Goal: Find specific page/section: Find specific page/section

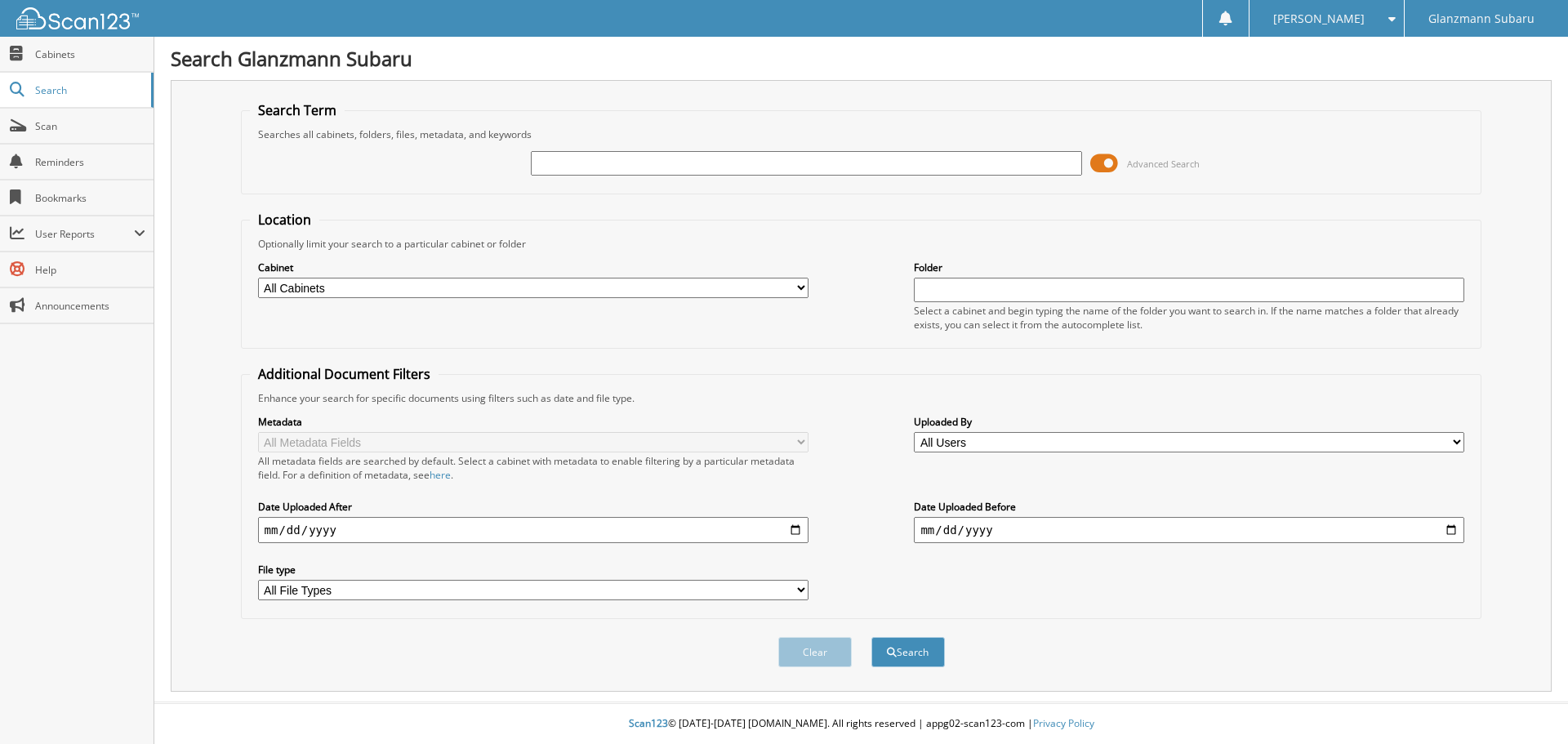
click at [657, 167] on input "text" at bounding box center [805, 163] width 550 height 24
type input "RA076497"
click at [871, 637] on button "Search" at bounding box center [908, 653] width 73 height 30
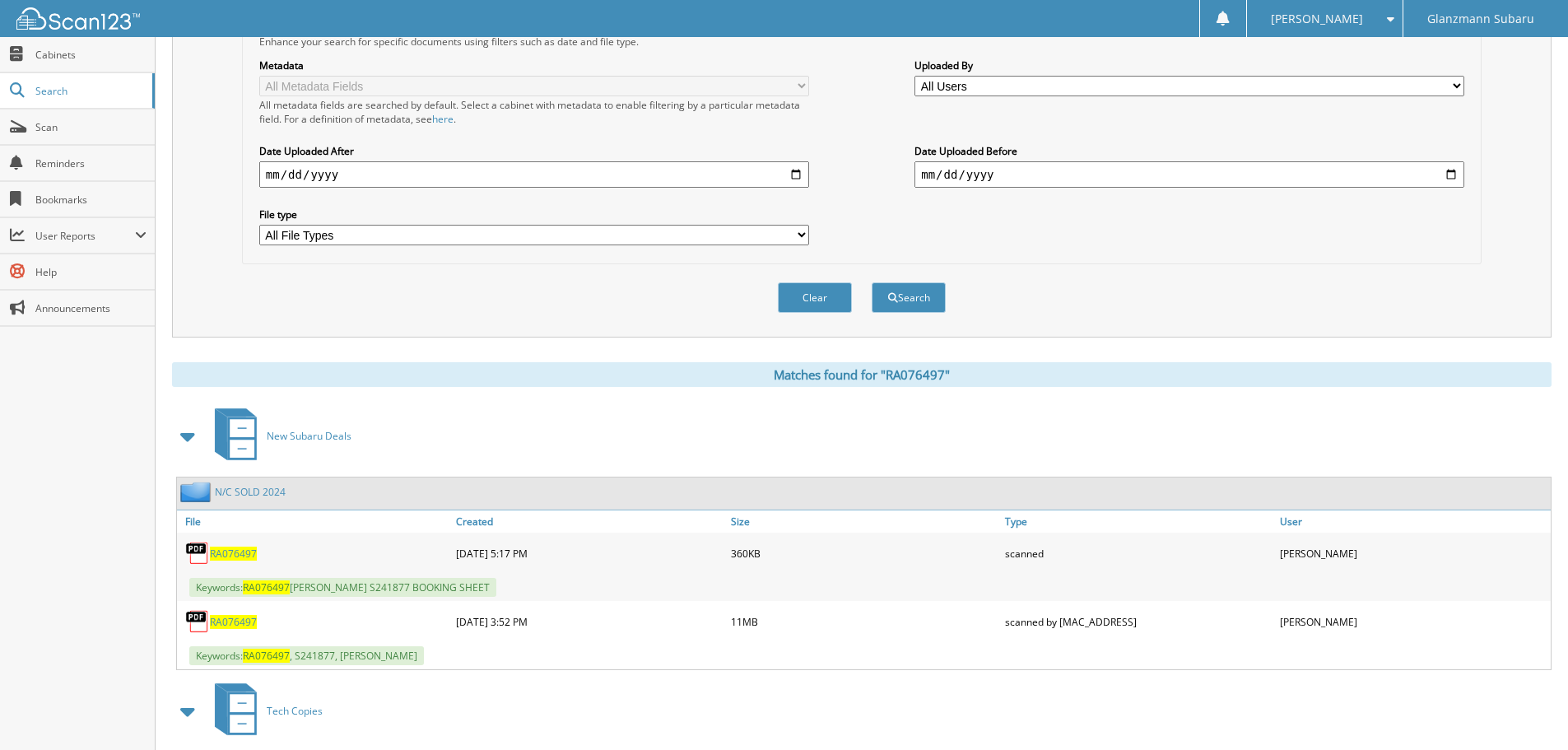
scroll to position [412, 0]
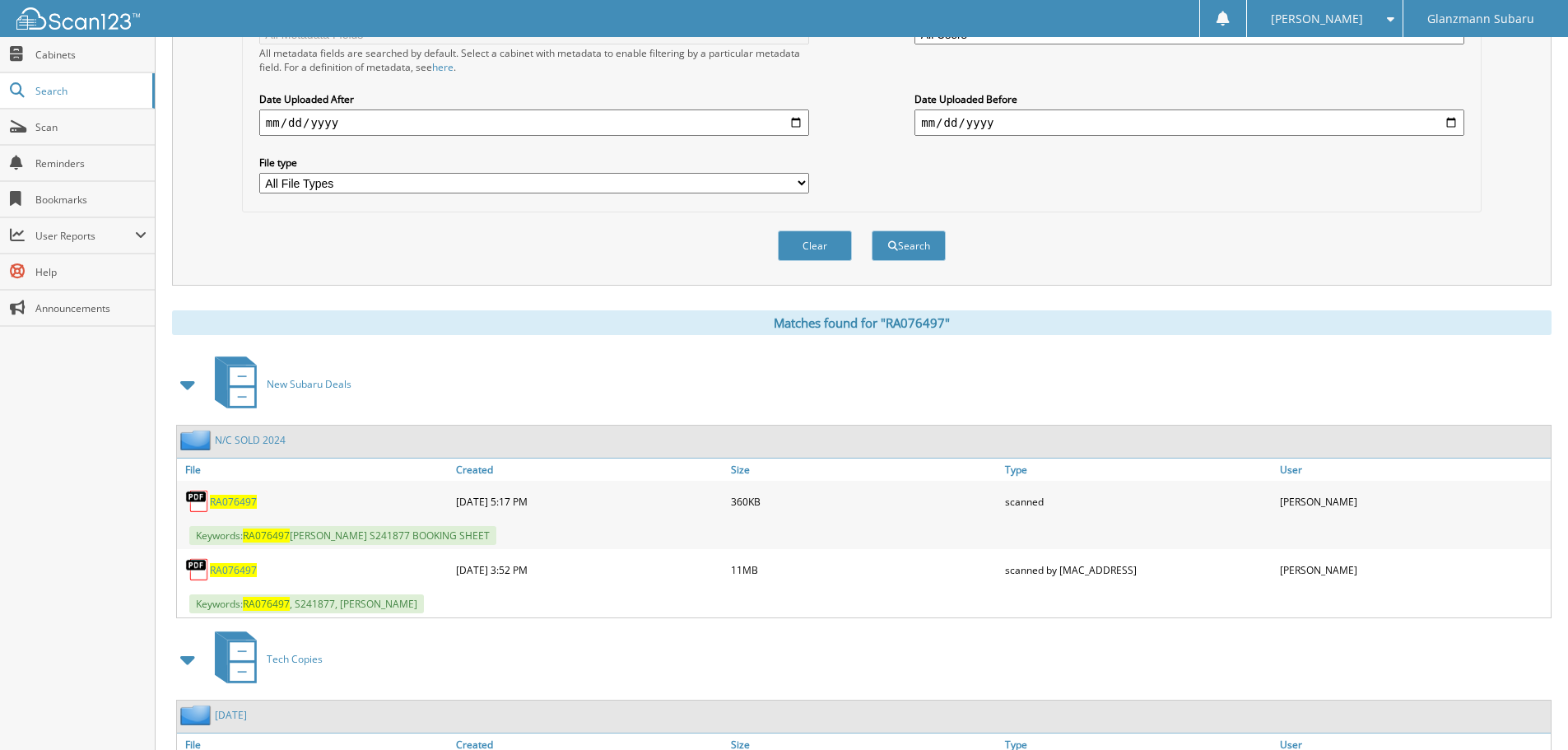
click at [242, 569] on span "RA076497" at bounding box center [234, 570] width 47 height 14
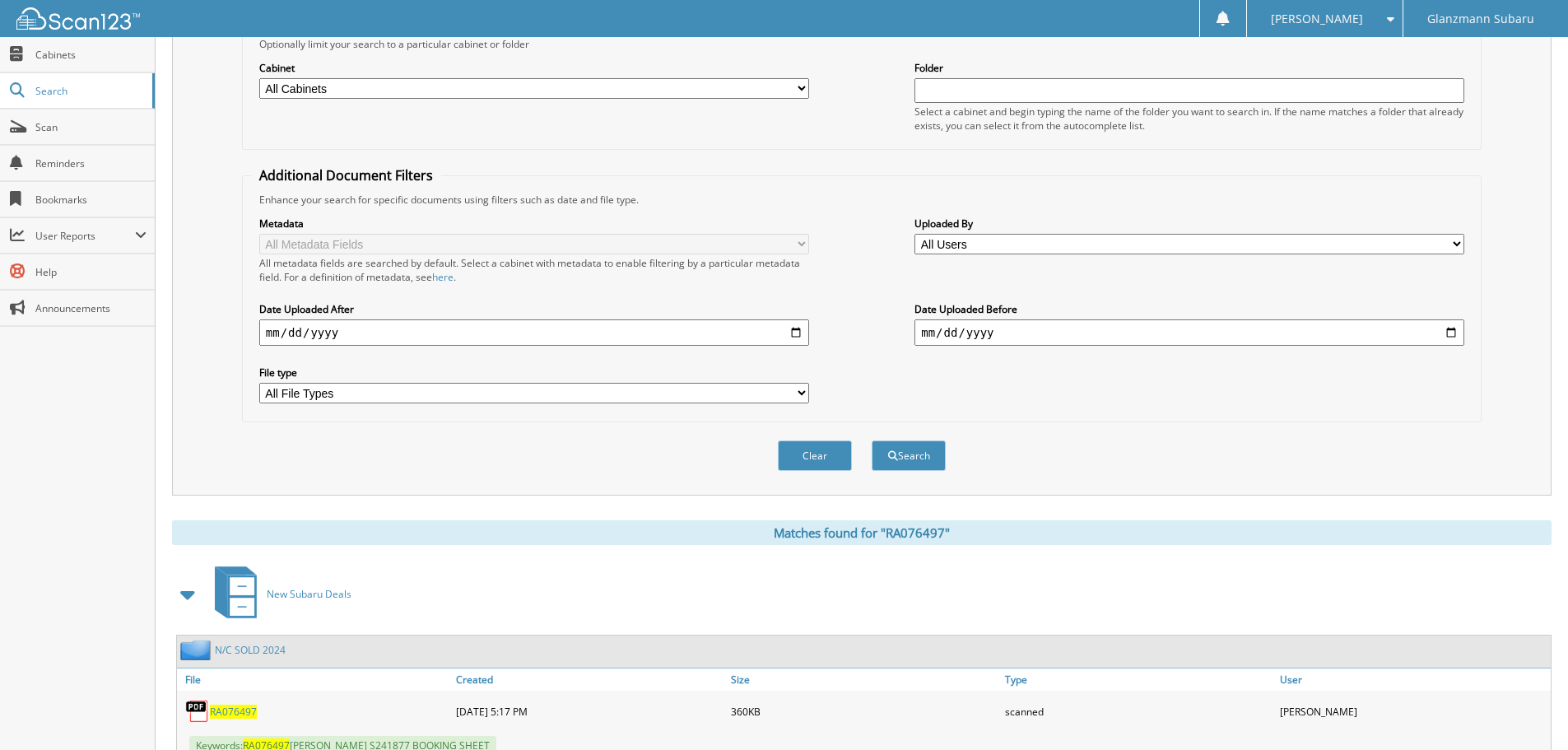
scroll to position [0, 0]
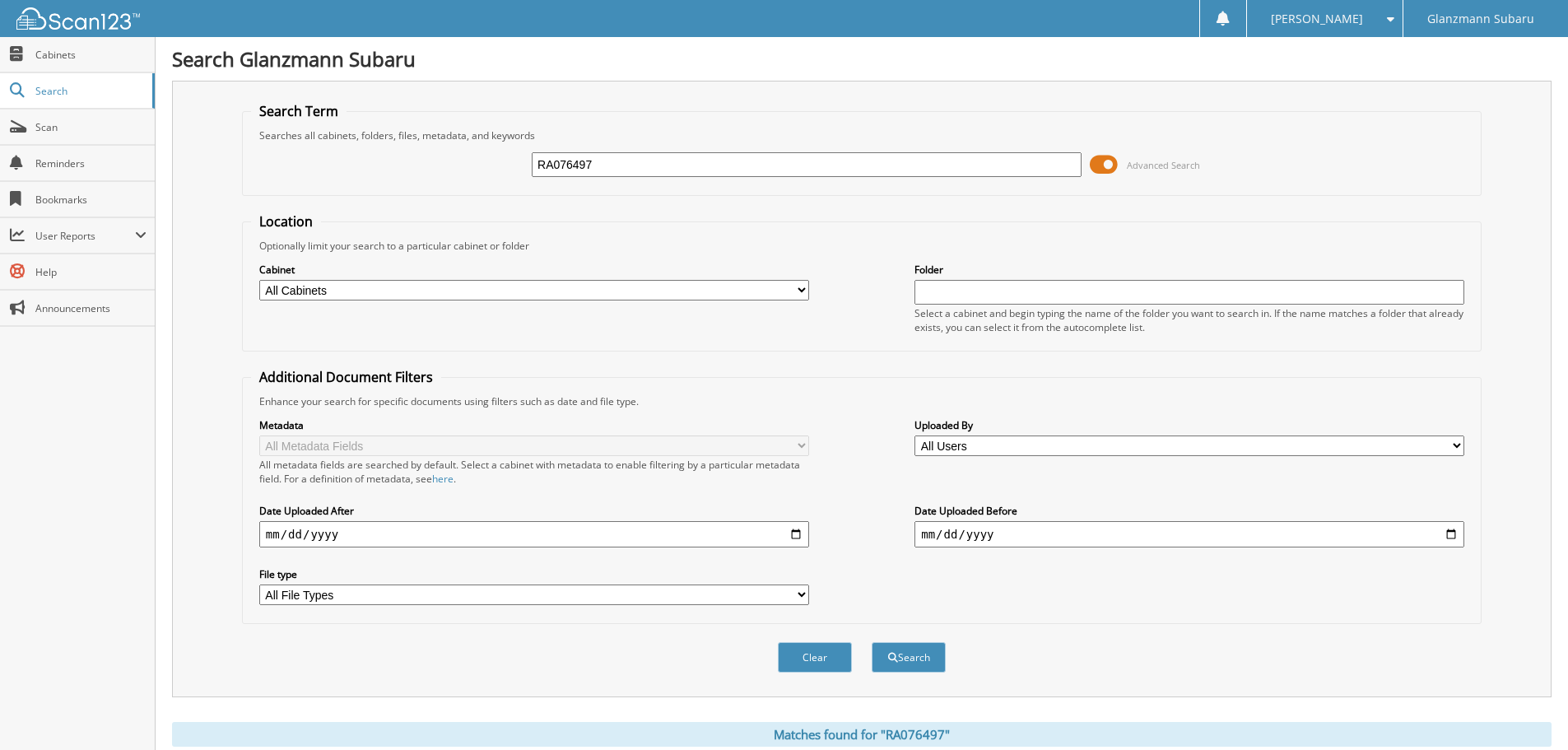
click at [609, 162] on input "RA076497" at bounding box center [806, 164] width 549 height 24
type input "GH503438"
click at [872, 643] on button "Search" at bounding box center [909, 658] width 74 height 31
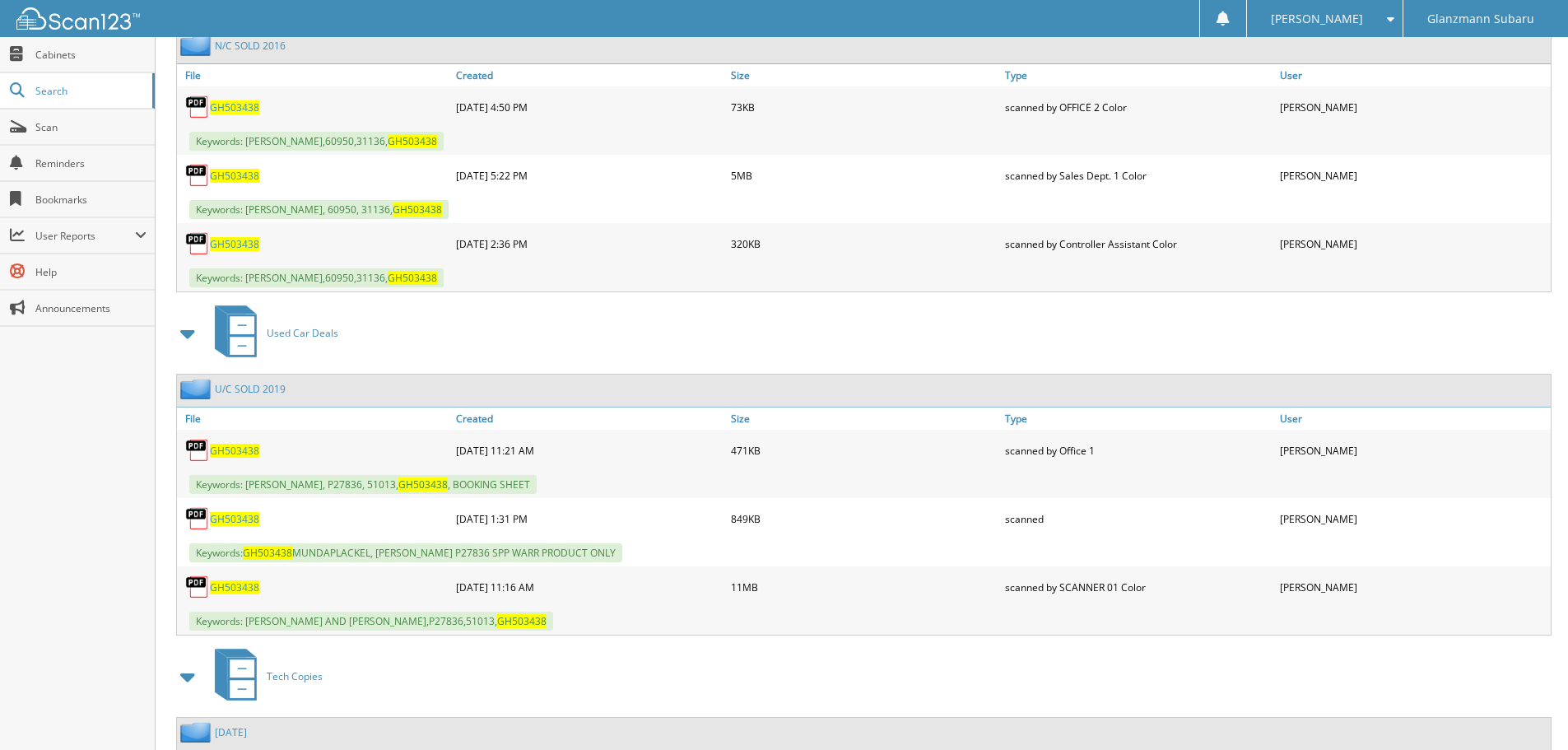
scroll to position [823, 0]
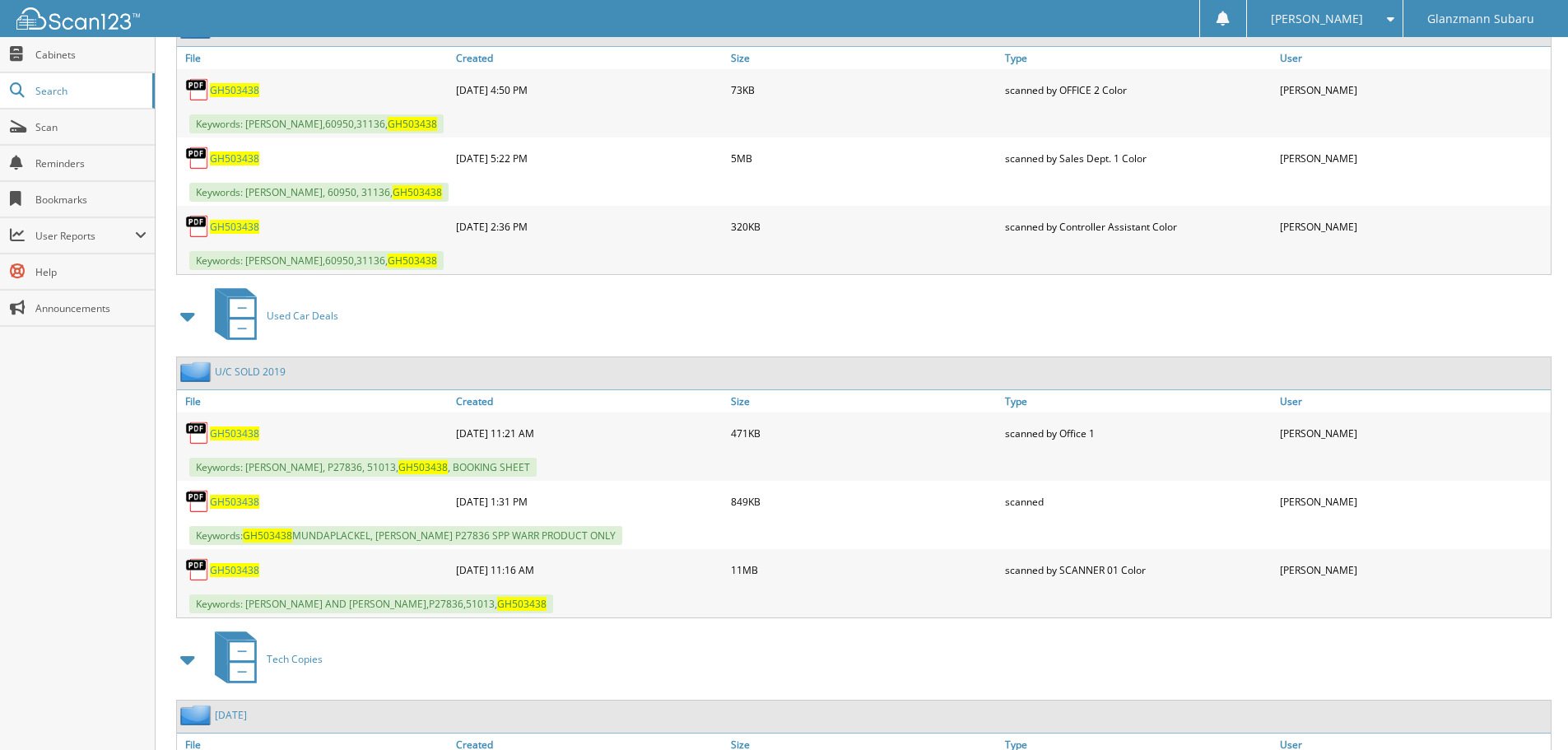
click at [245, 504] on span "GH503438" at bounding box center [235, 502] width 50 height 14
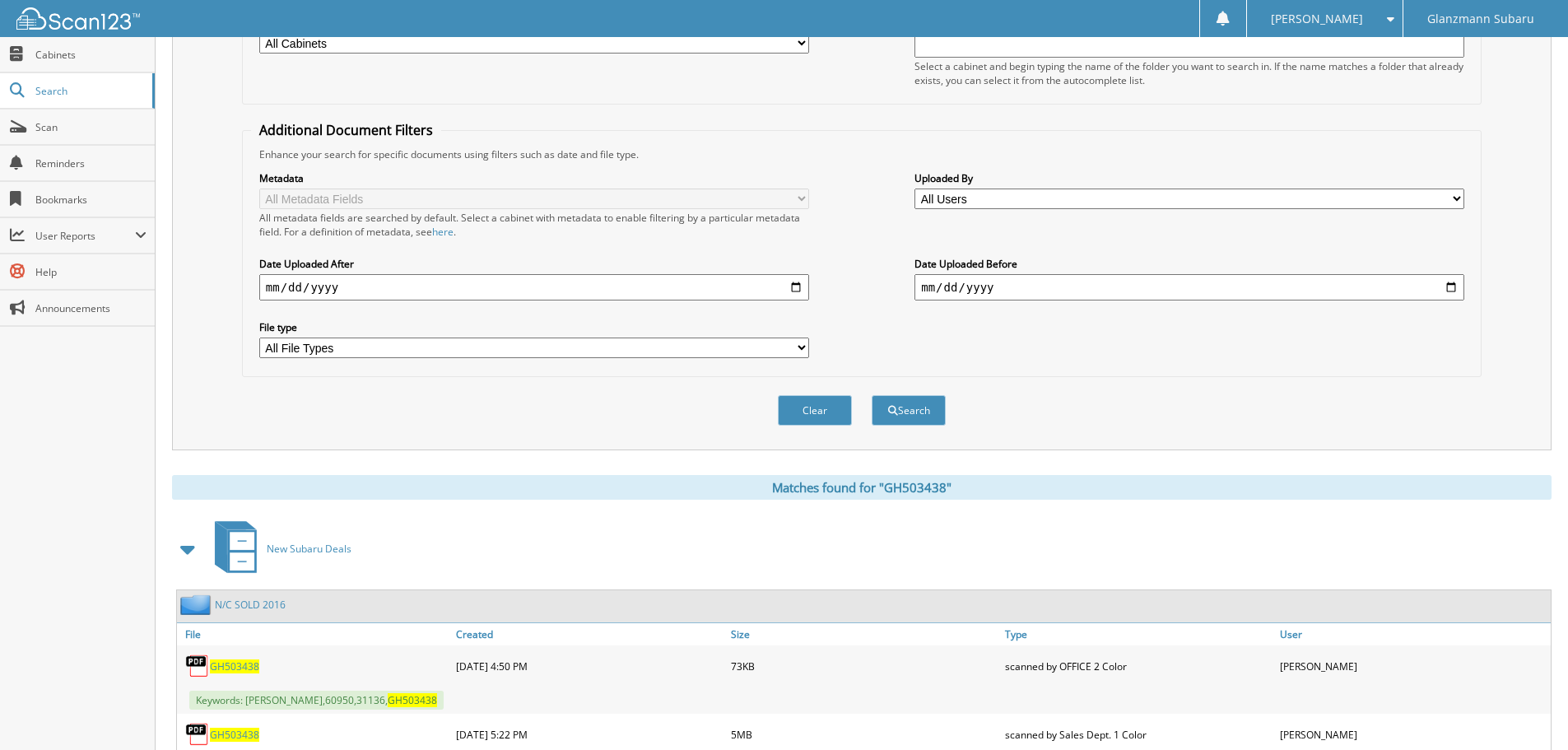
scroll to position [0, 0]
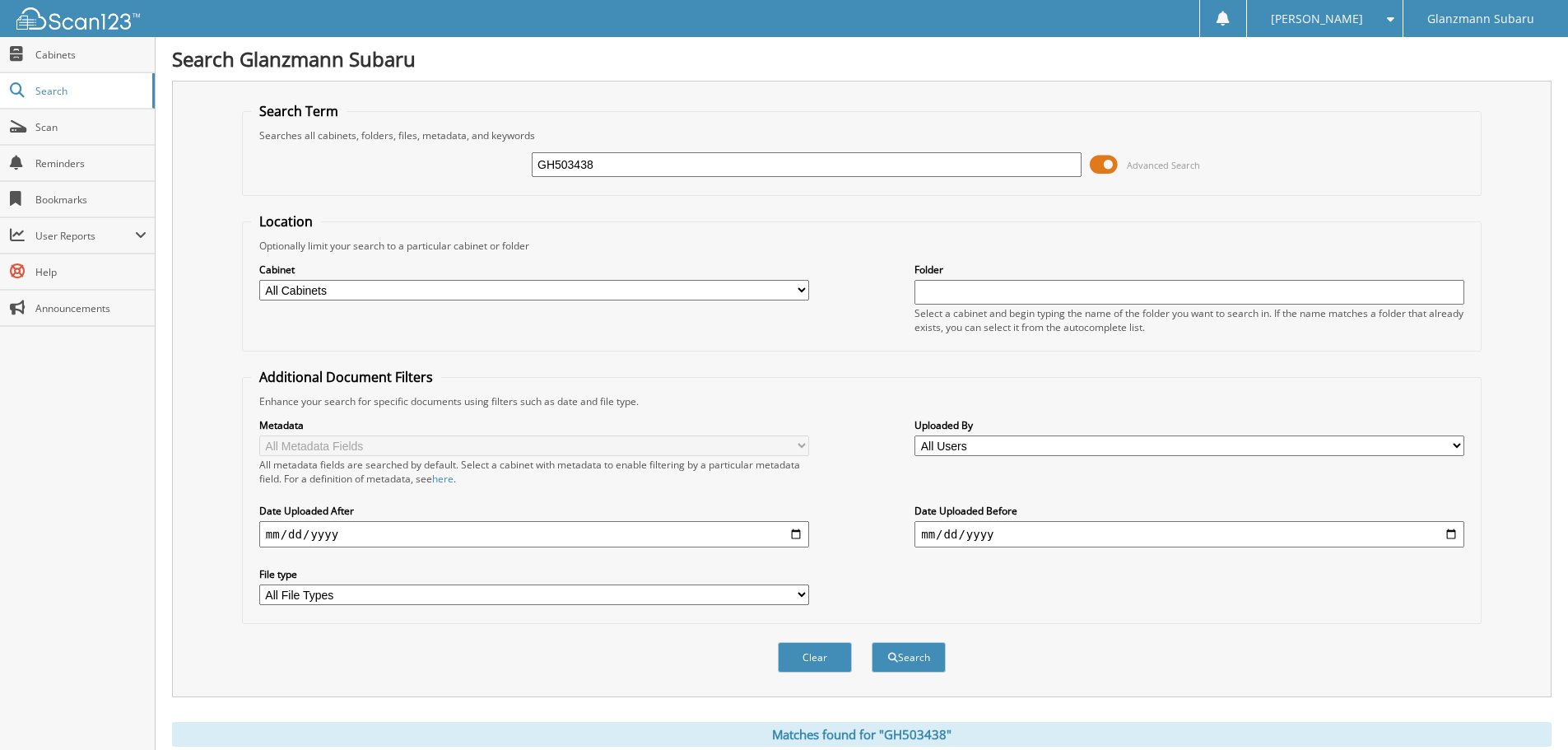
click at [625, 162] on input "GH503438" at bounding box center [806, 164] width 549 height 24
type input "h8220975"
click at [872, 643] on button "Search" at bounding box center [909, 658] width 74 height 31
click at [590, 164] on input "h8220975" at bounding box center [806, 164] width 549 height 24
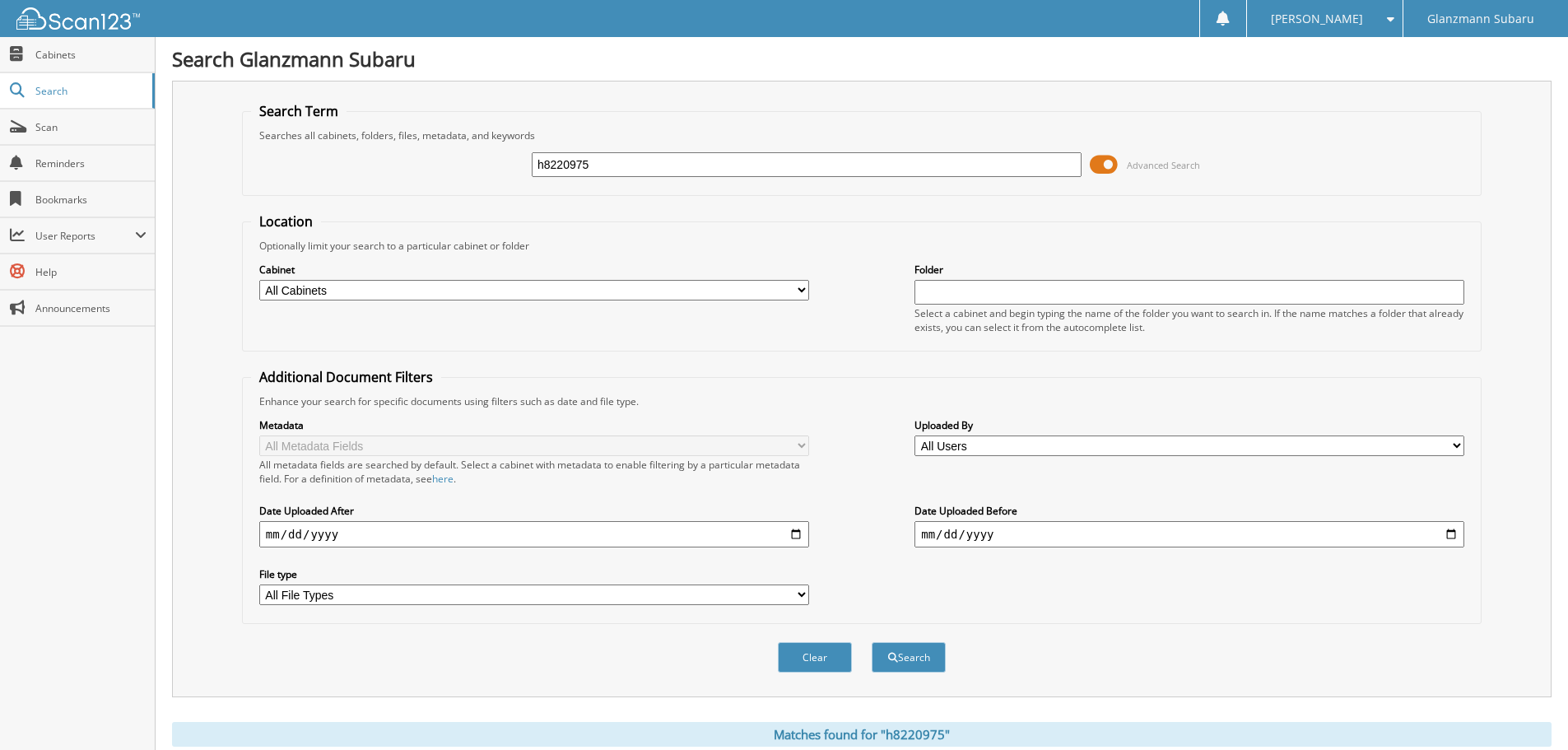
click at [590, 164] on input "h8220975" at bounding box center [806, 164] width 549 height 24
type input "KH399467"
click at [872, 643] on button "Search" at bounding box center [909, 658] width 74 height 31
click at [609, 162] on input "KH399467" at bounding box center [806, 164] width 549 height 24
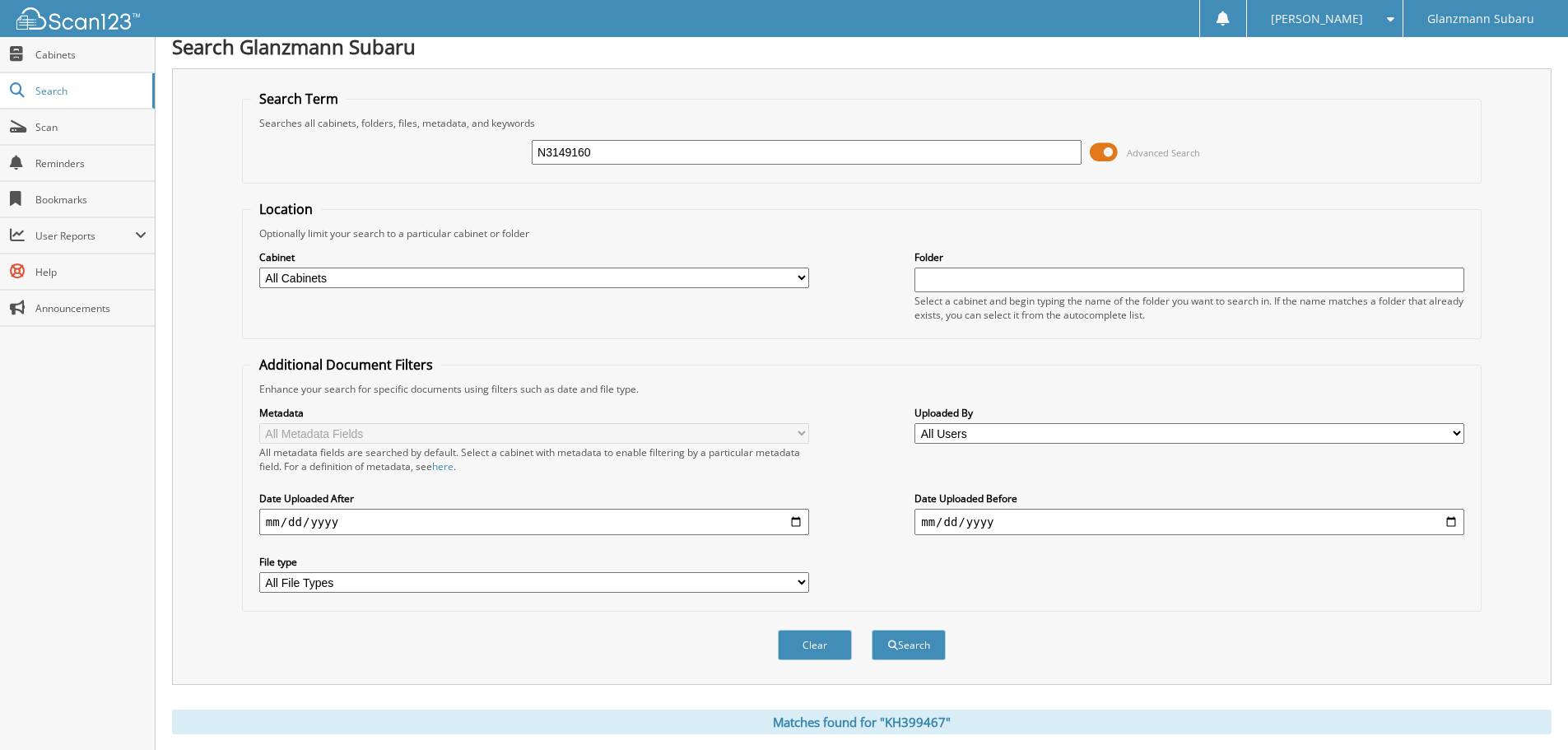
scroll to position [412, 0]
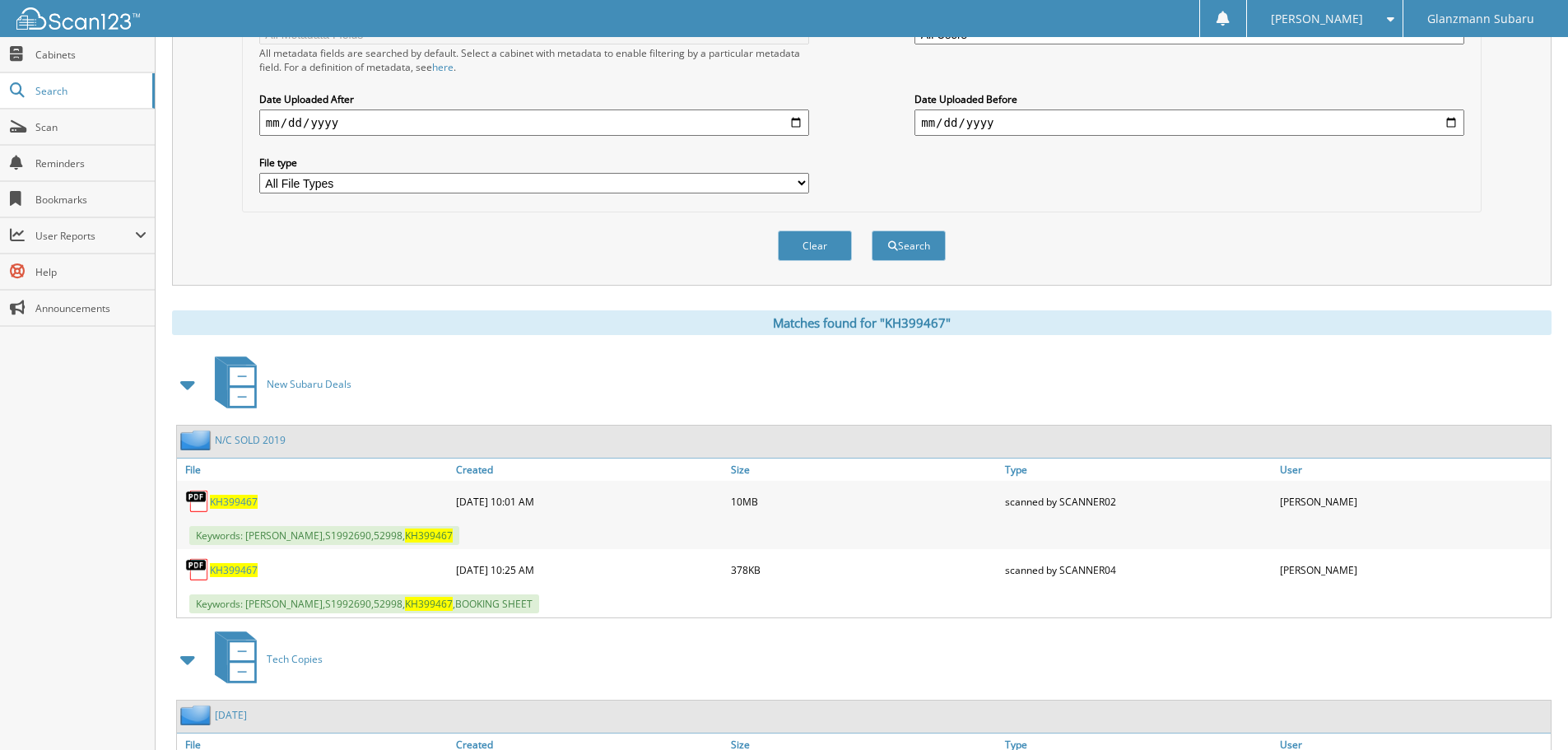
click at [248, 501] on span "KH399467" at bounding box center [234, 502] width 48 height 14
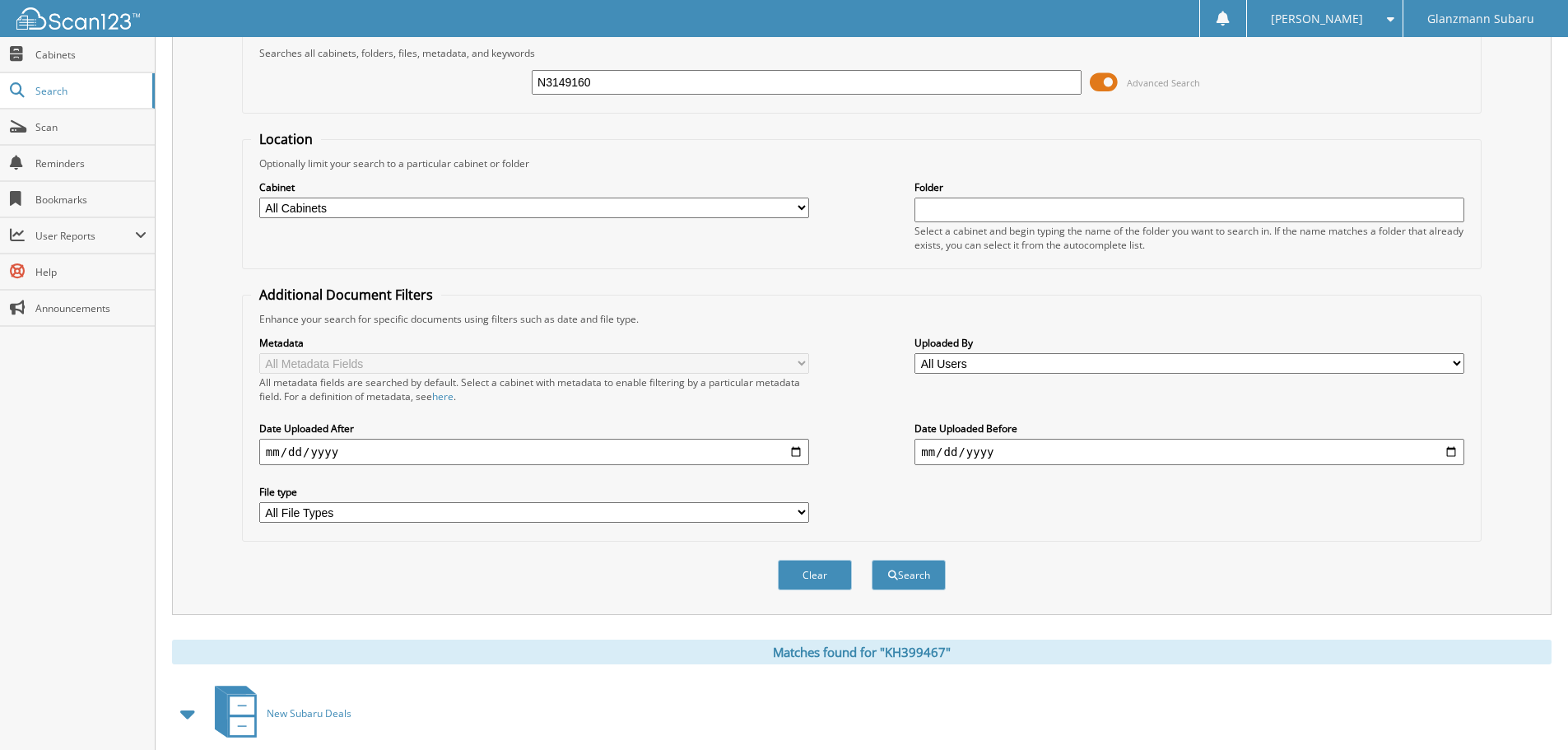
scroll to position [0, 0]
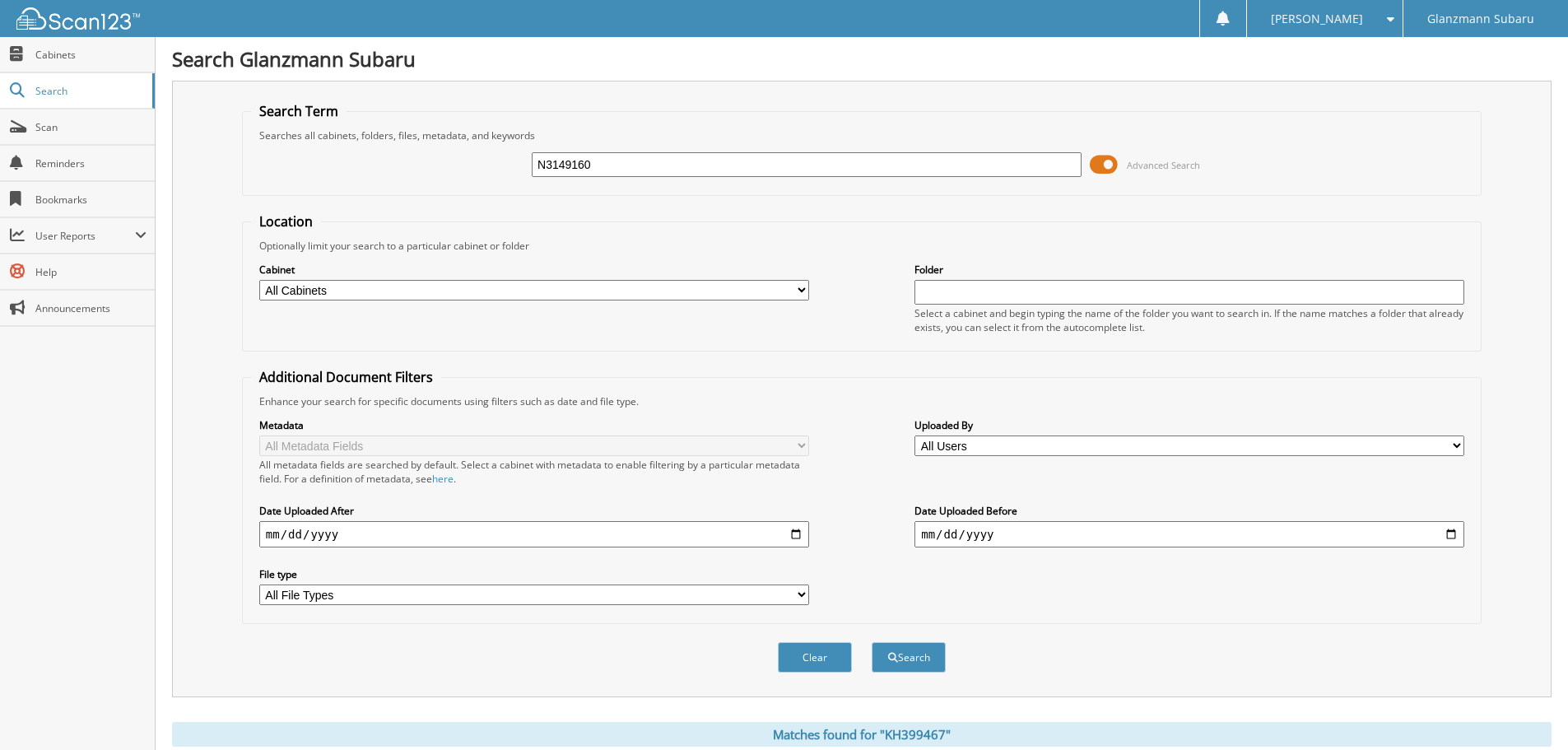
click at [623, 167] on input "N3149160" at bounding box center [806, 164] width 549 height 24
type input "H8220975"
click at [872, 643] on button "Search" at bounding box center [909, 658] width 74 height 31
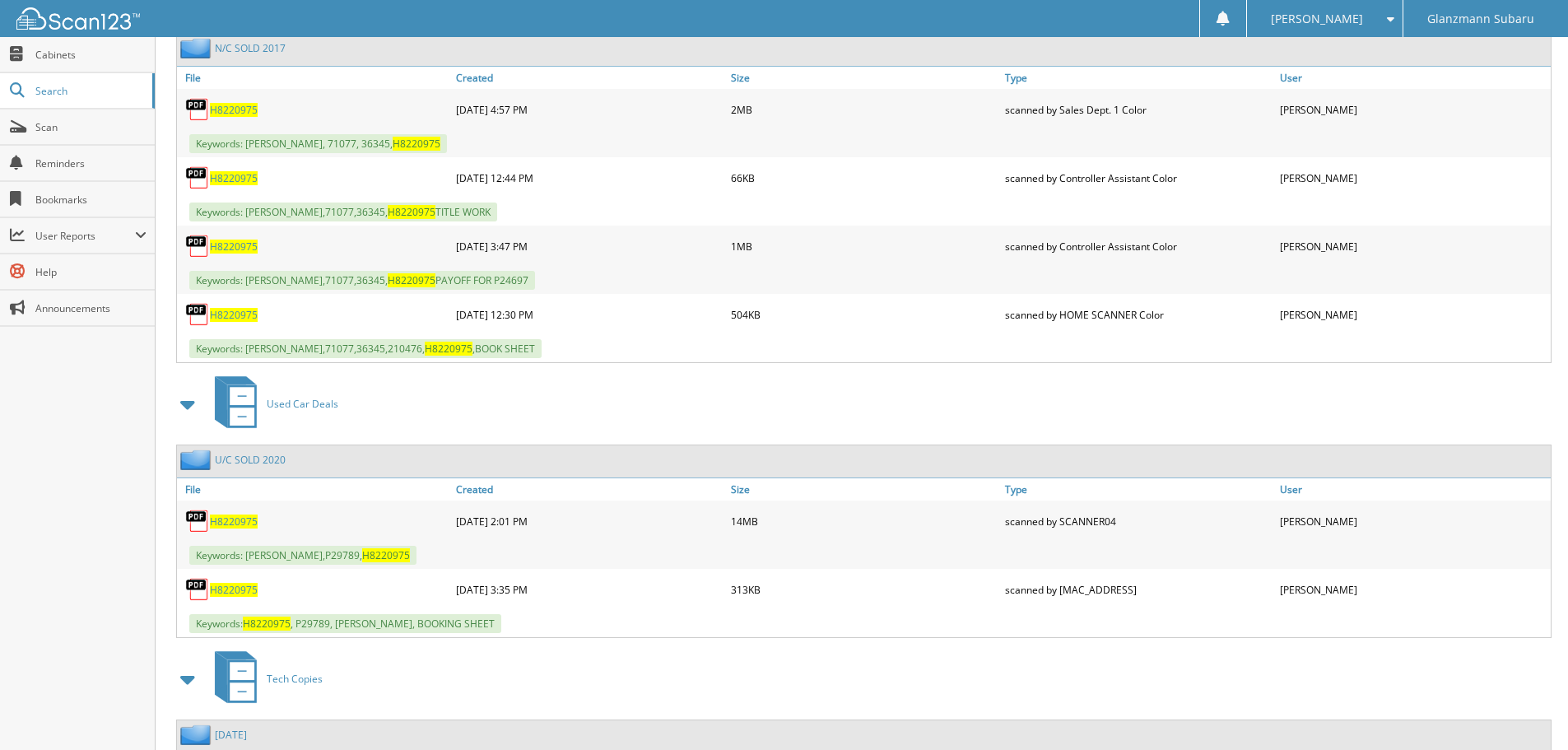
scroll to position [905, 0]
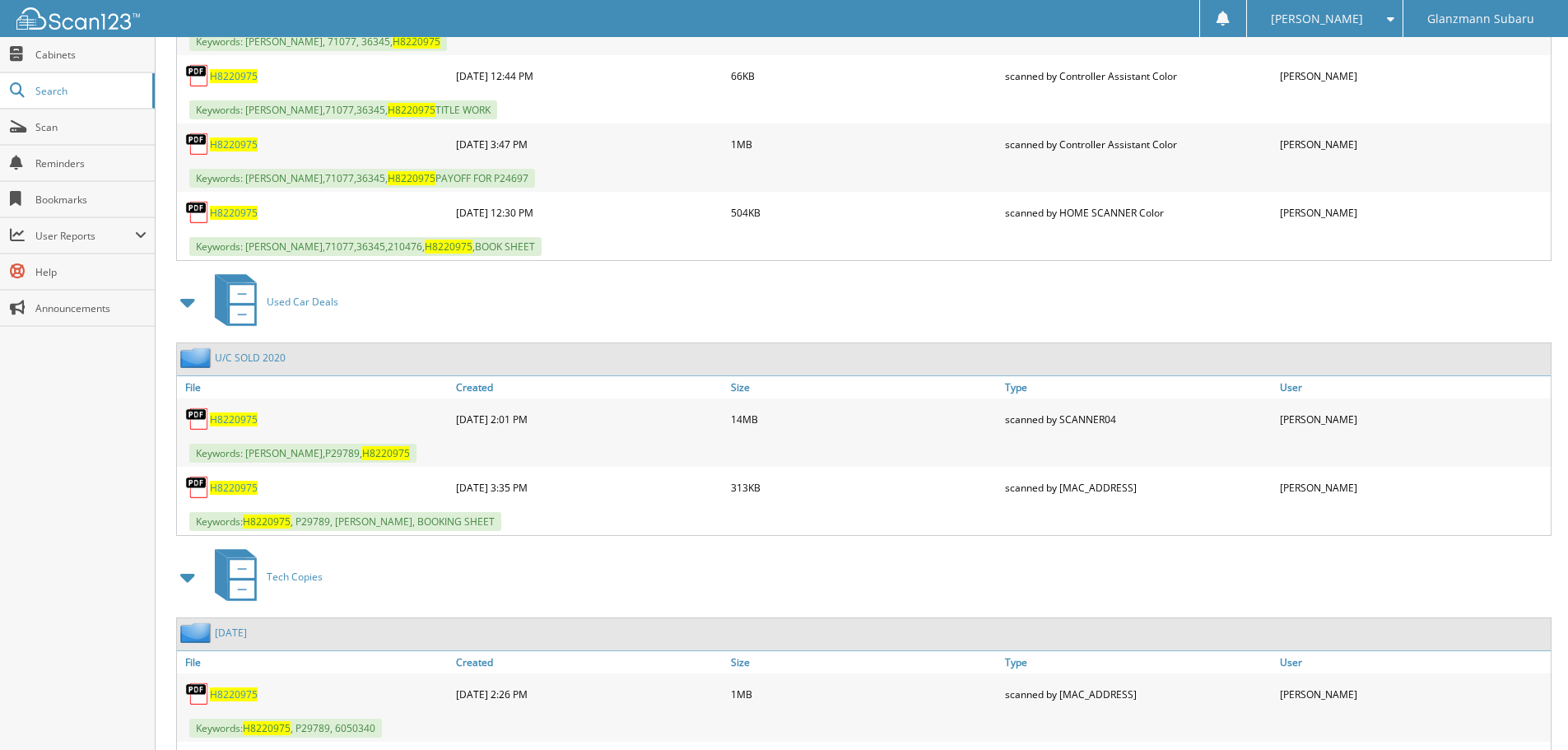
click at [237, 419] on span "H8220975" at bounding box center [234, 420] width 48 height 14
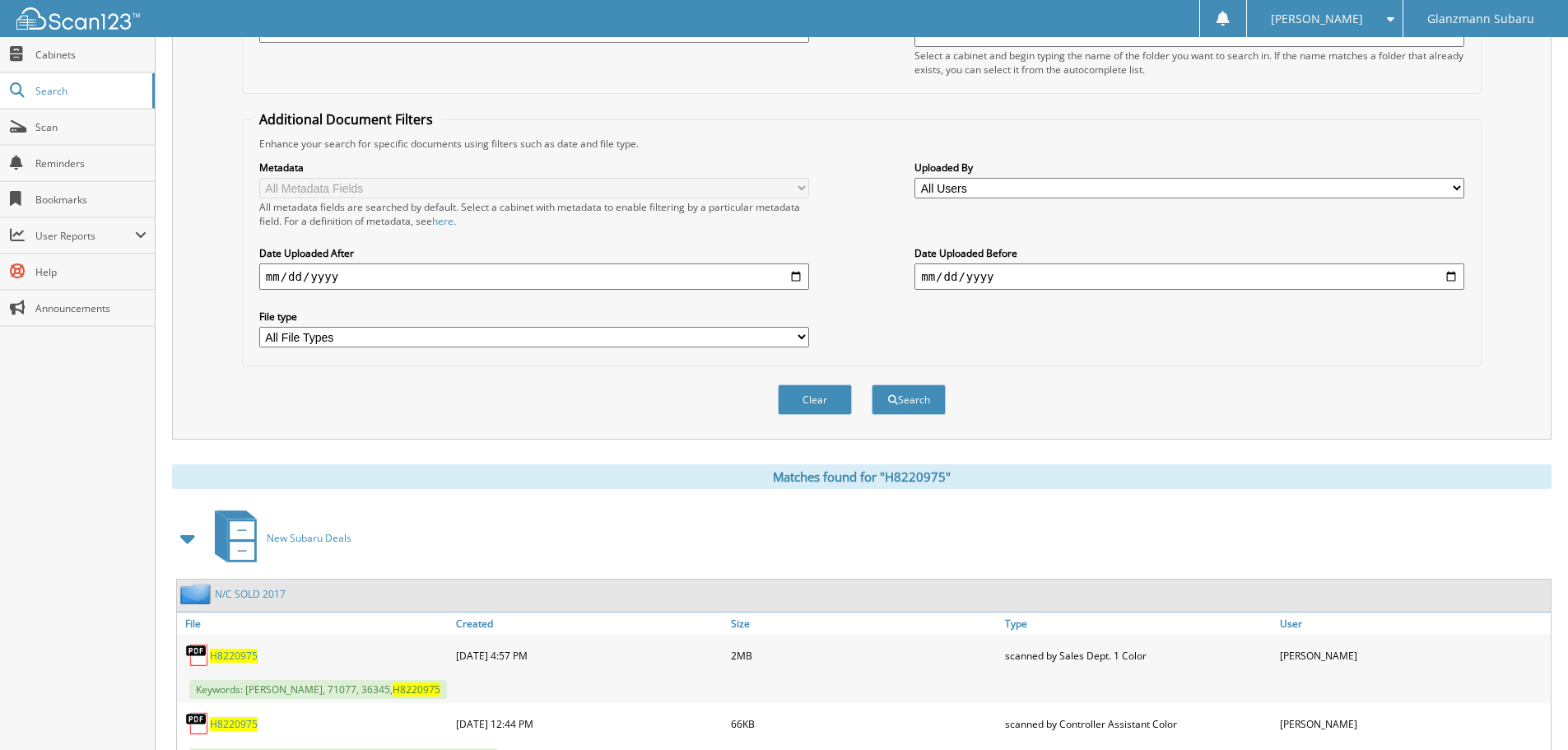
scroll to position [0, 0]
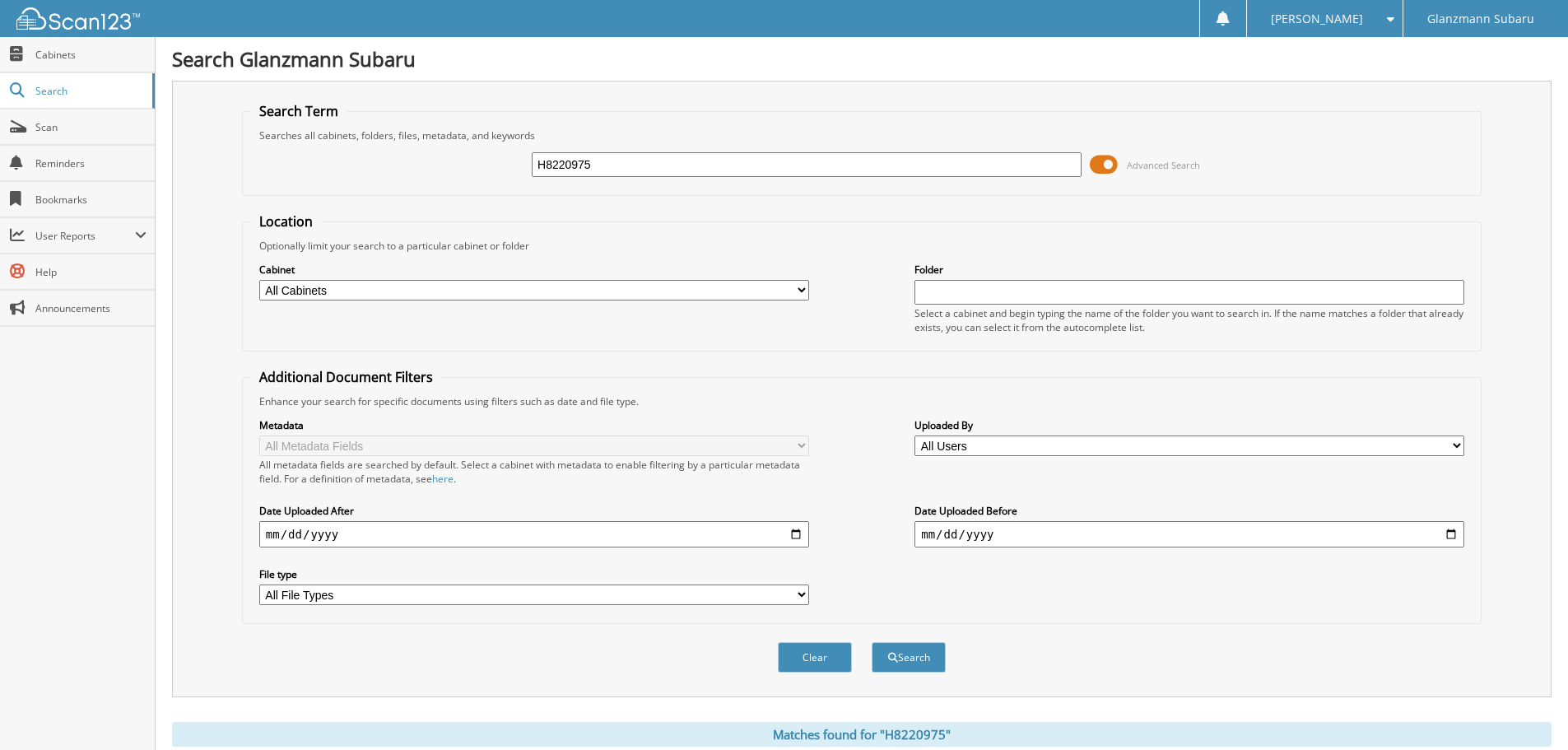
click at [682, 167] on input "H8220975" at bounding box center [806, 164] width 549 height 24
type input "N3149160"
click at [872, 643] on button "Search" at bounding box center [909, 658] width 74 height 31
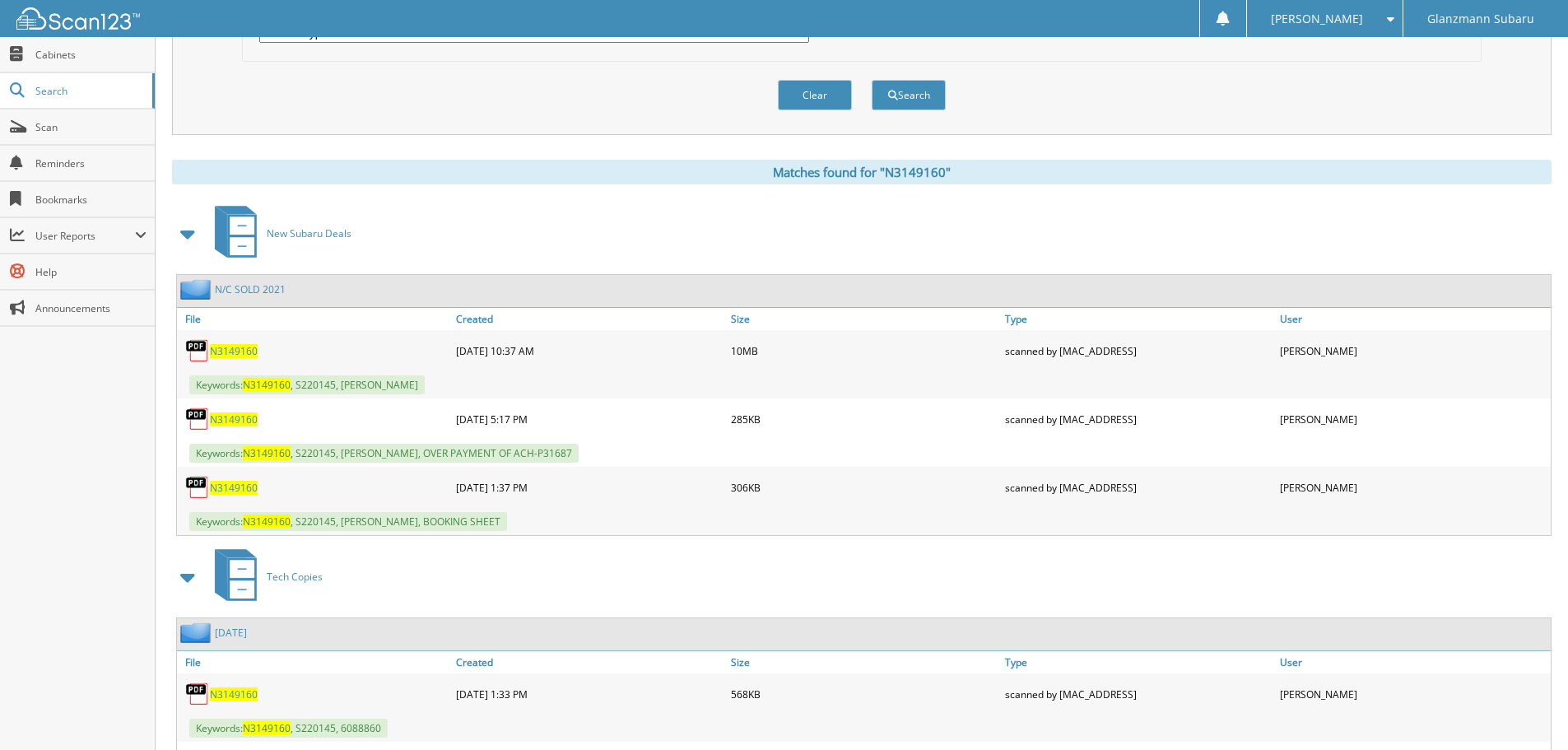
scroll to position [577, 0]
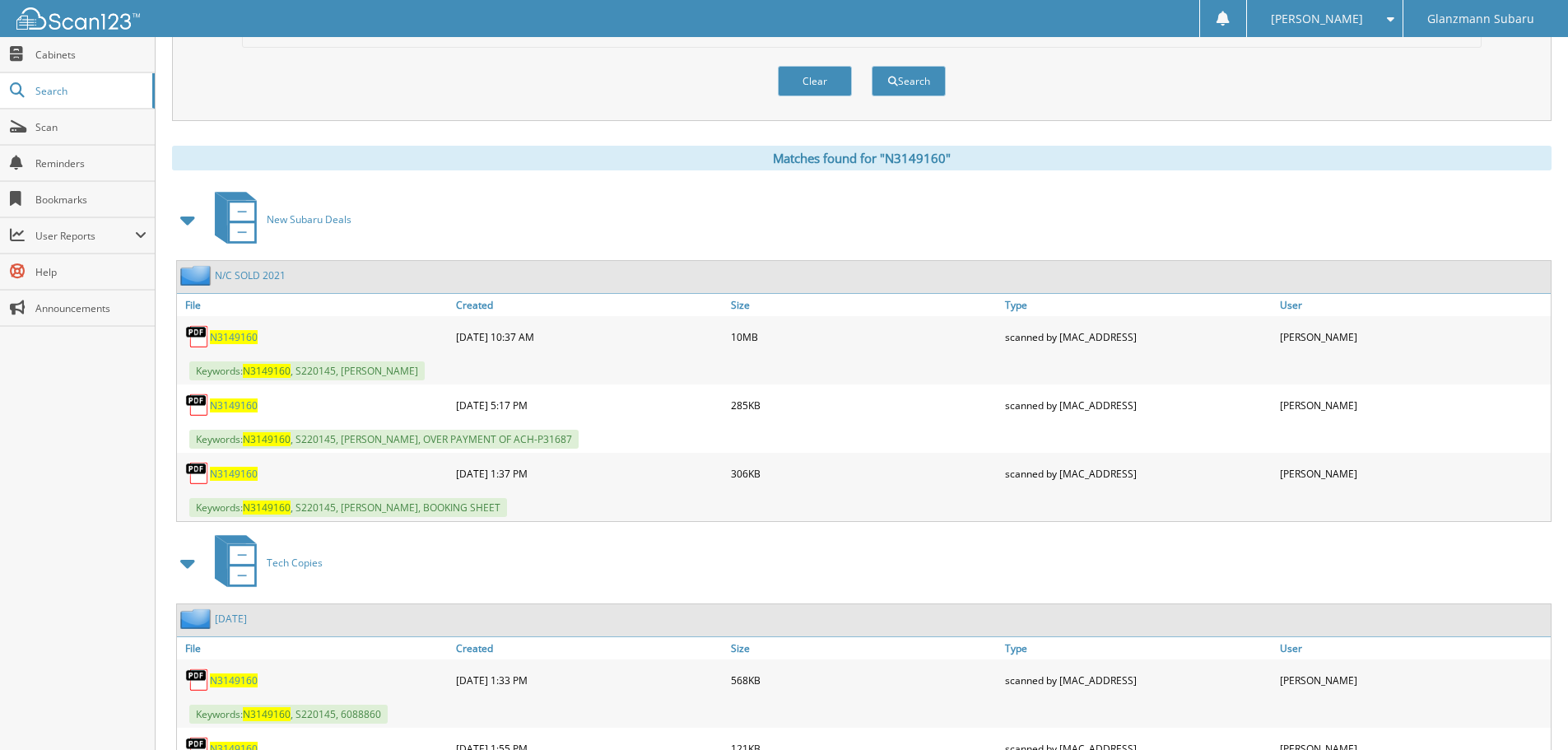
click at [241, 337] on span "N3149160" at bounding box center [234, 338] width 48 height 14
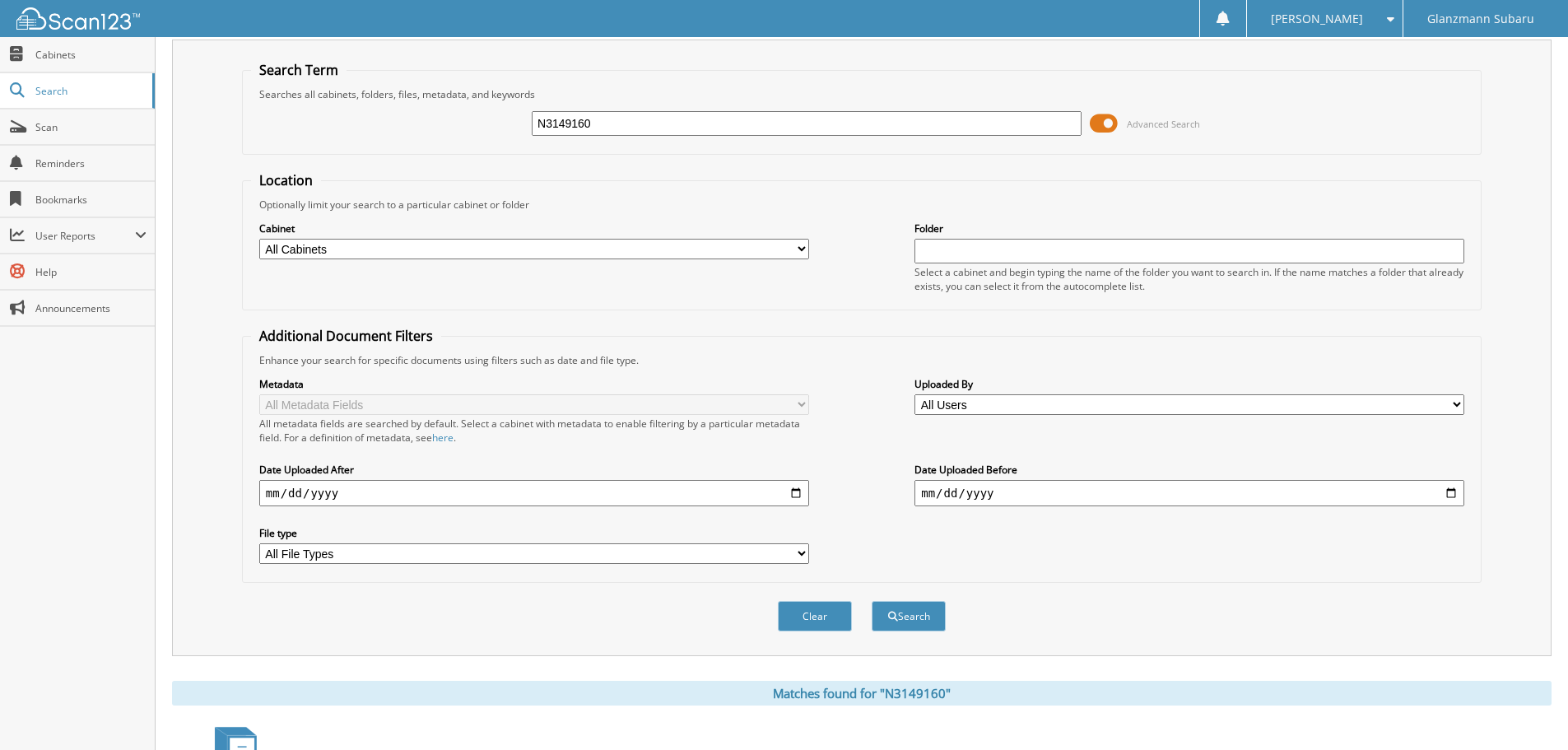
scroll to position [0, 0]
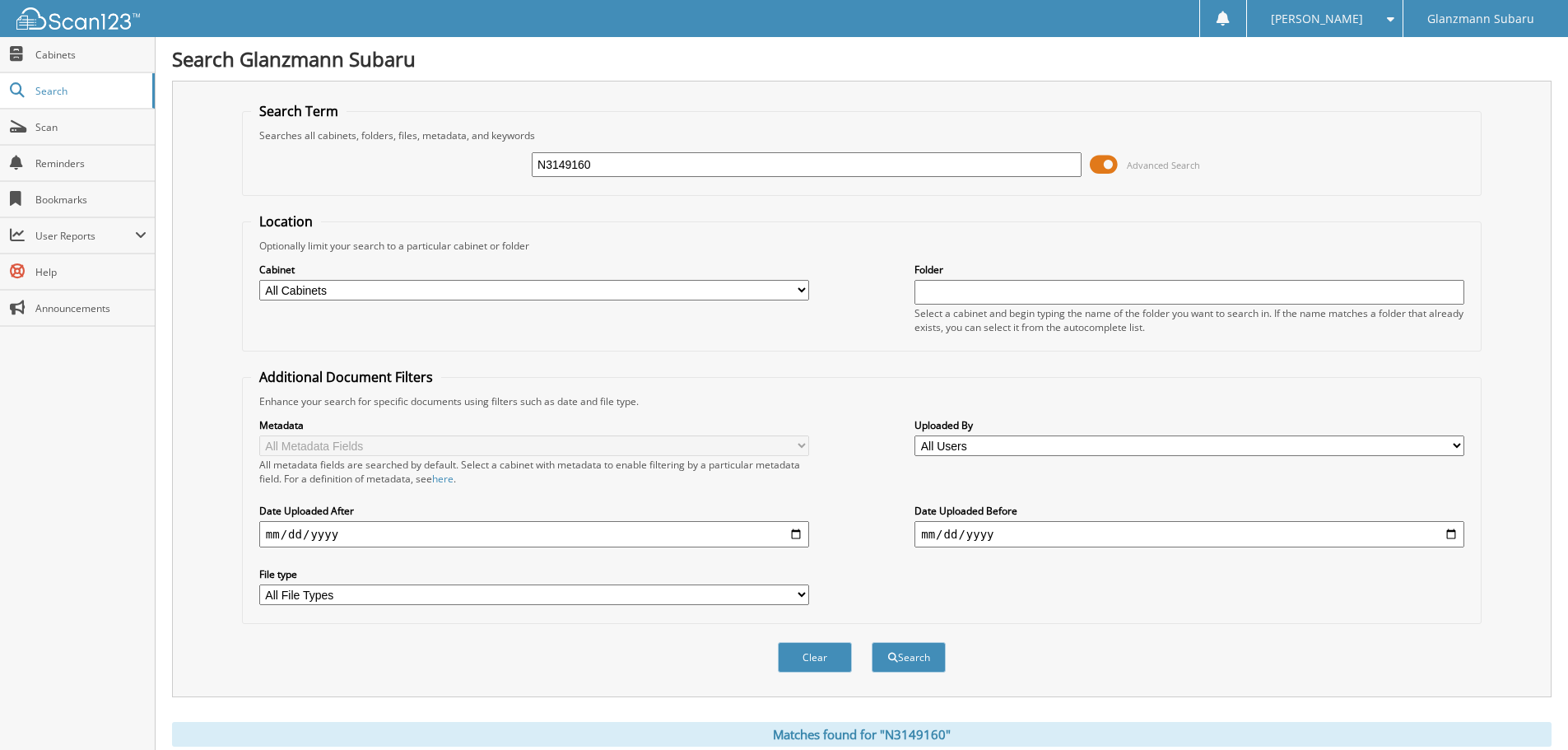
click at [622, 168] on input "N3149160" at bounding box center [806, 164] width 549 height 24
type input "PH295008"
click at [872, 643] on button "Search" at bounding box center [909, 658] width 74 height 31
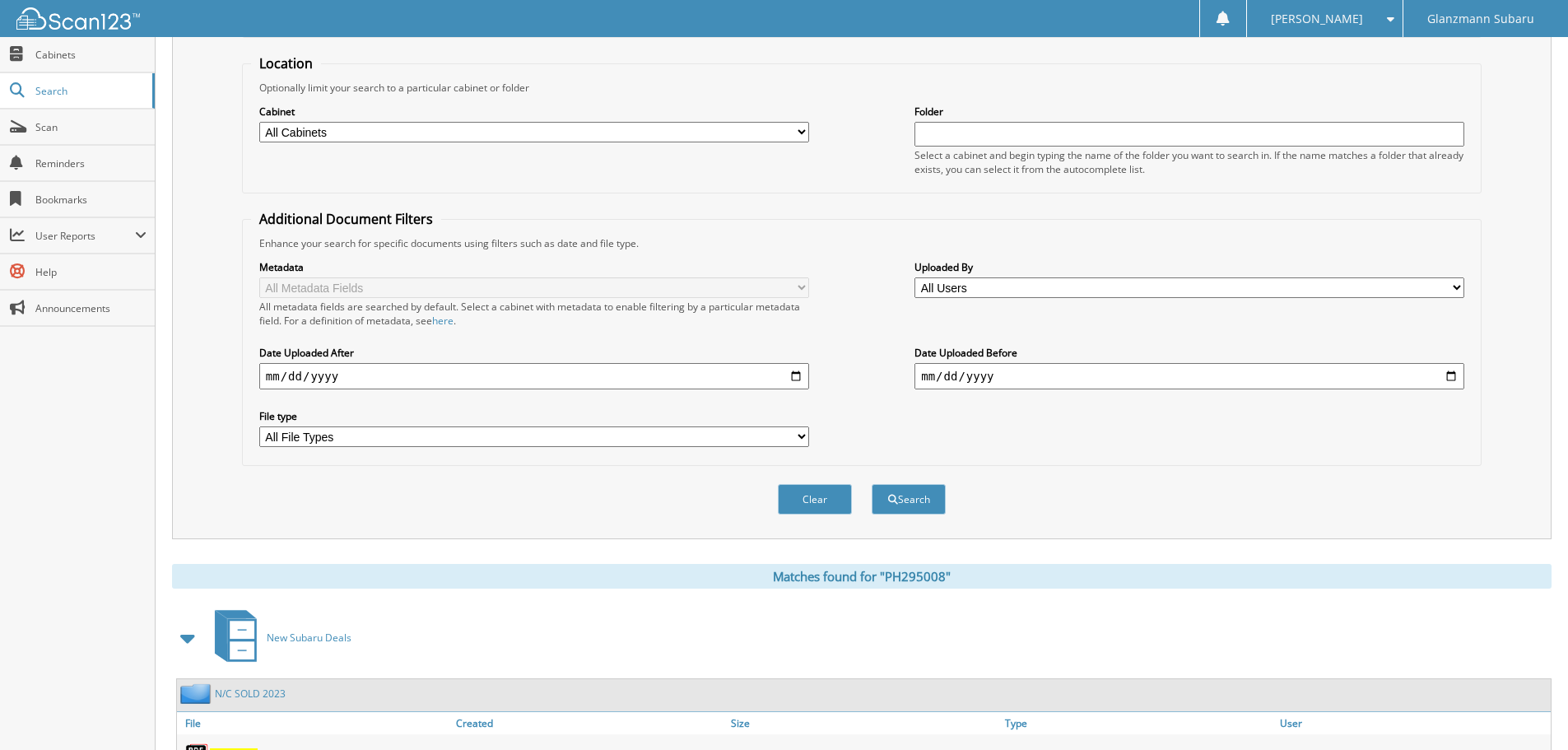
scroll to position [412, 0]
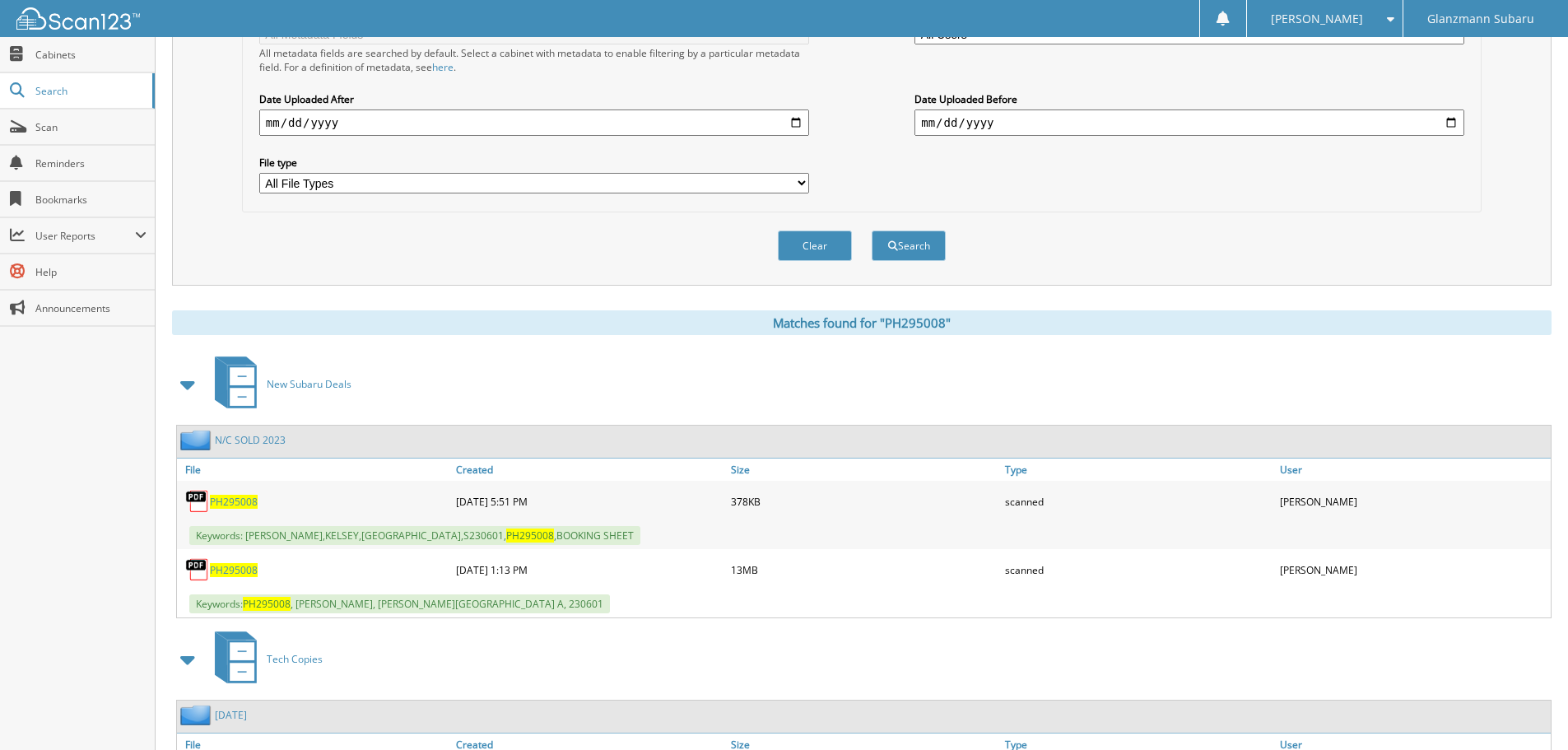
click at [226, 568] on span "PH295008" at bounding box center [234, 570] width 48 height 14
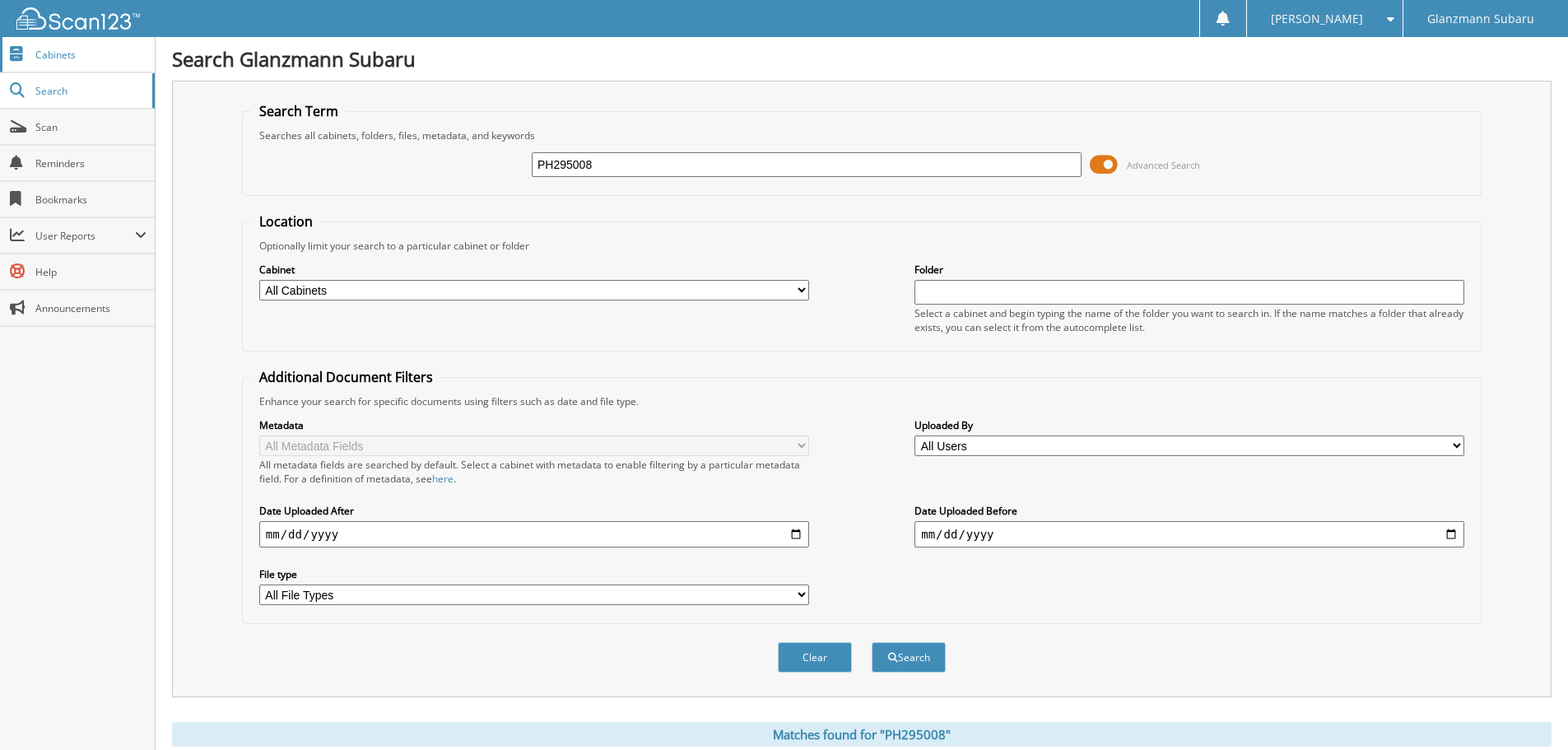
click at [69, 63] on link "Cabinets" at bounding box center [78, 54] width 155 height 35
